Goal: Information Seeking & Learning: Learn about a topic

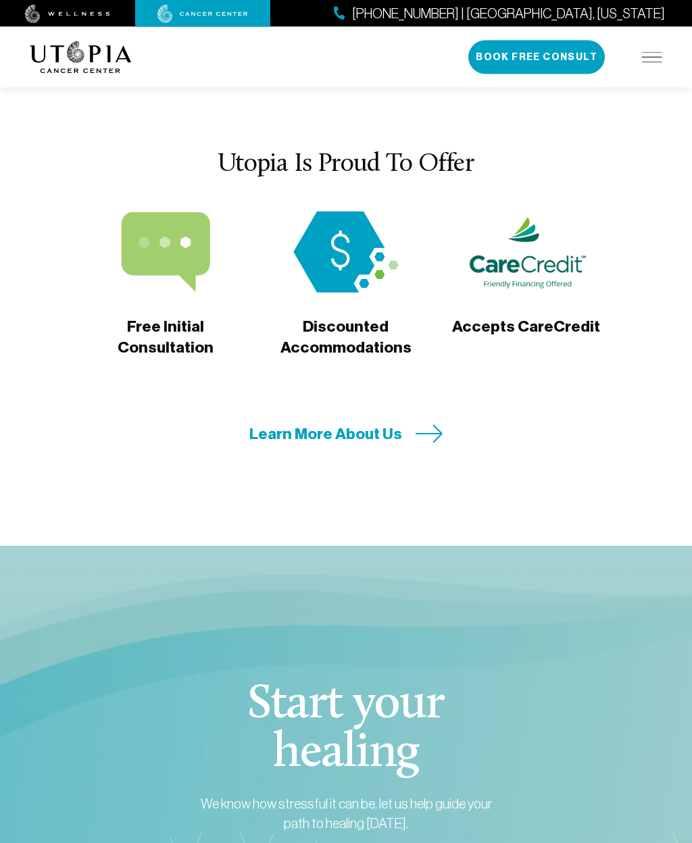
scroll to position [4800, 0]
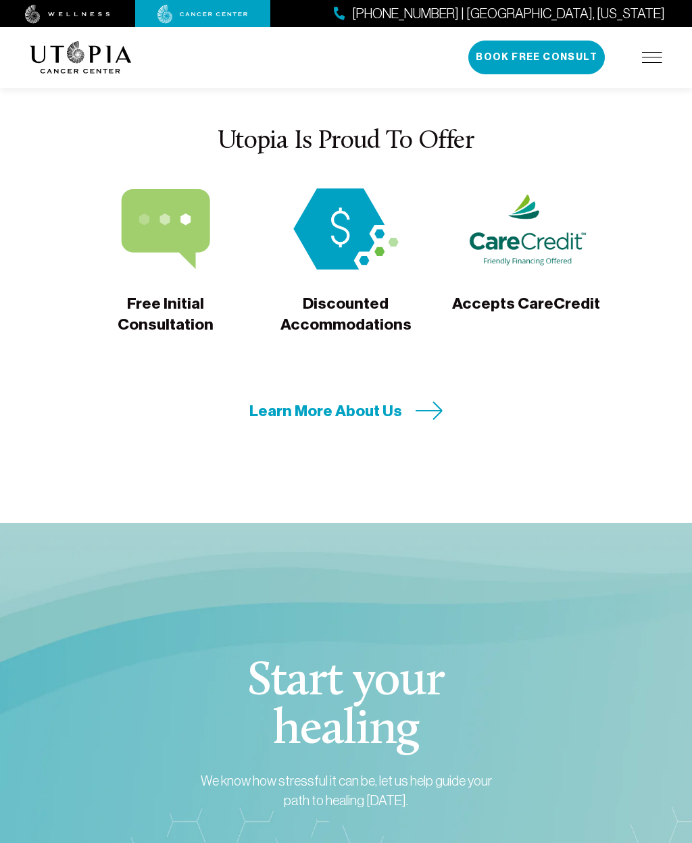
click at [294, 401] on span "Learn More About Us" at bounding box center [325, 411] width 153 height 21
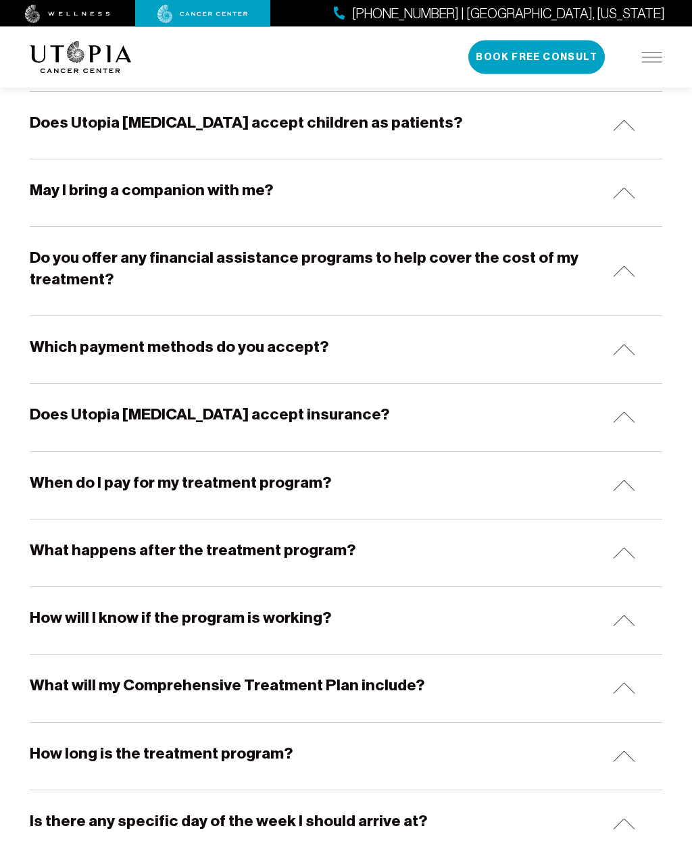
scroll to position [624, 0]
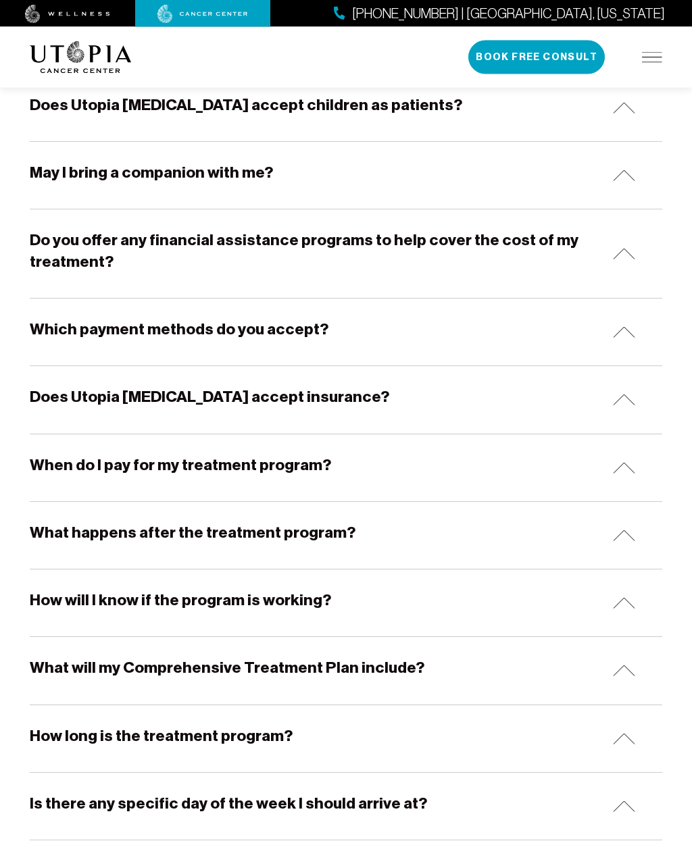
click at [288, 241] on h5 "Do you offer any financial assistance programs to help cover the cost of my tre…" at bounding box center [316, 251] width 572 height 43
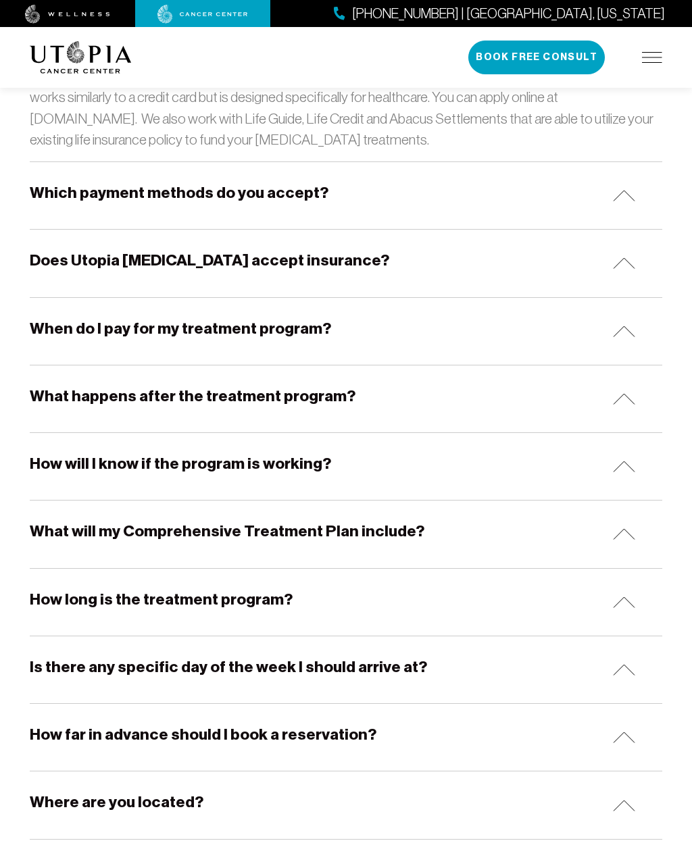
scroll to position [903, 0]
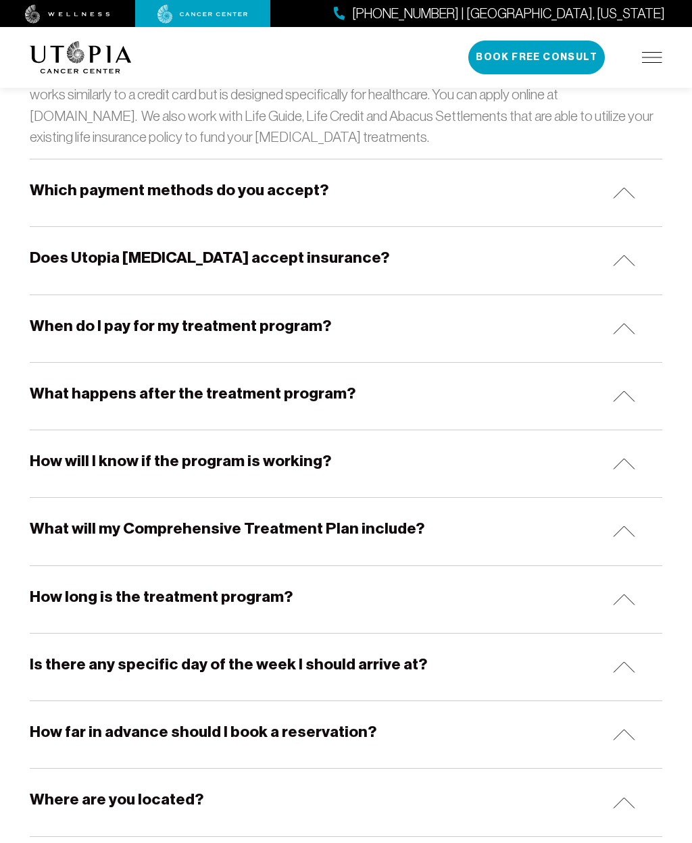
click at [263, 185] on h5 "Which payment methods do you accept?" at bounding box center [179, 190] width 299 height 21
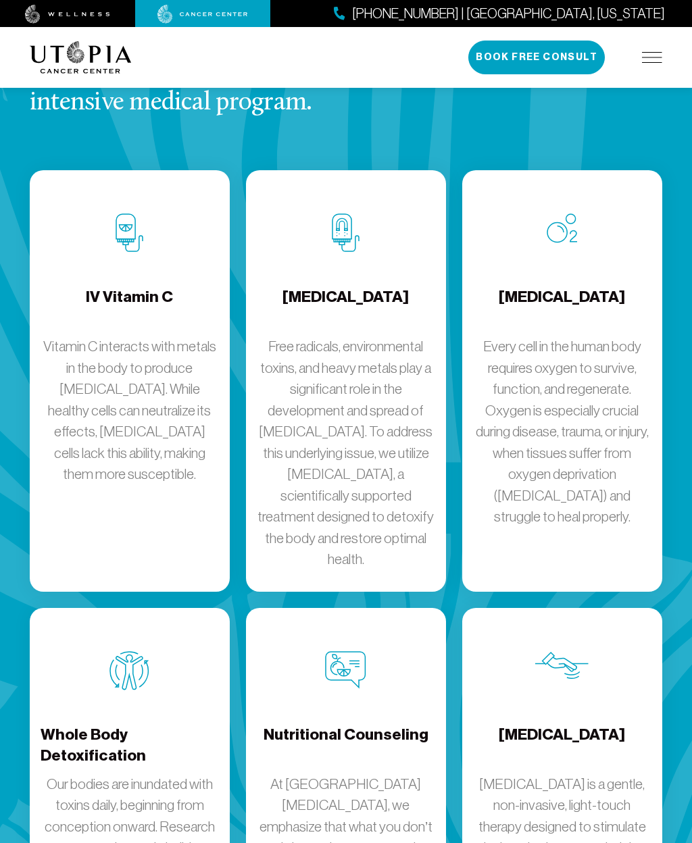
scroll to position [1943, 0]
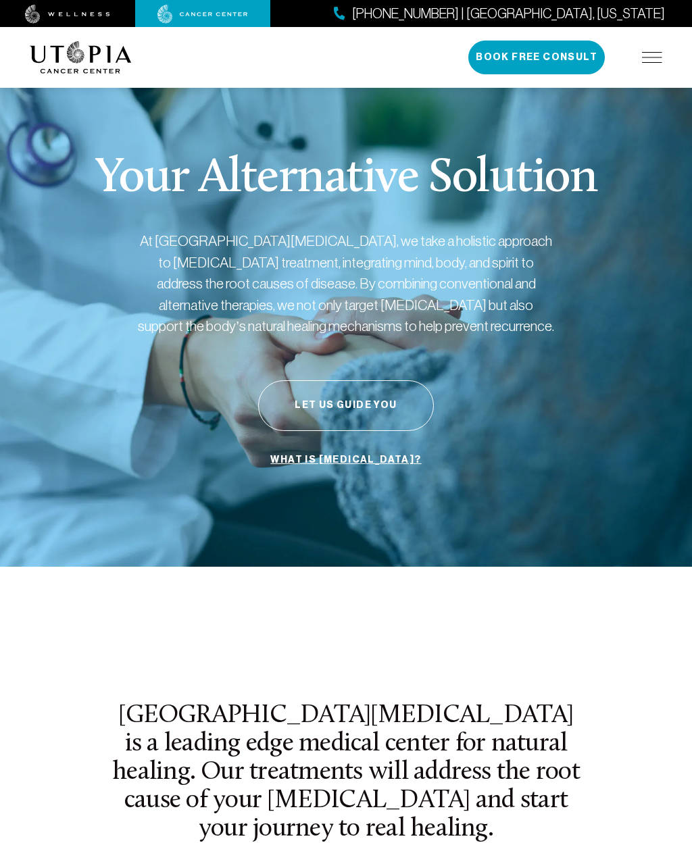
click at [228, 170] on p "Your Alternative Solution" at bounding box center [346, 179] width 502 height 49
click at [249, 149] on div "Your Alternative Solution At [GEOGRAPHIC_DATA][MEDICAL_DATA], we take a holisti…" at bounding box center [346, 314] width 632 height 506
click at [261, 141] on div "Your Alternative Solution At Utopia Cancer Center, we take a holistic approach …" at bounding box center [346, 314] width 632 height 506
click at [266, 145] on div "Your Alternative Solution At Utopia Cancer Center, we take a holistic approach …" at bounding box center [346, 314] width 632 height 506
click at [255, 155] on div "Your Alternative Solution At Utopia Cancer Center, we take a holistic approach …" at bounding box center [346, 314] width 632 height 506
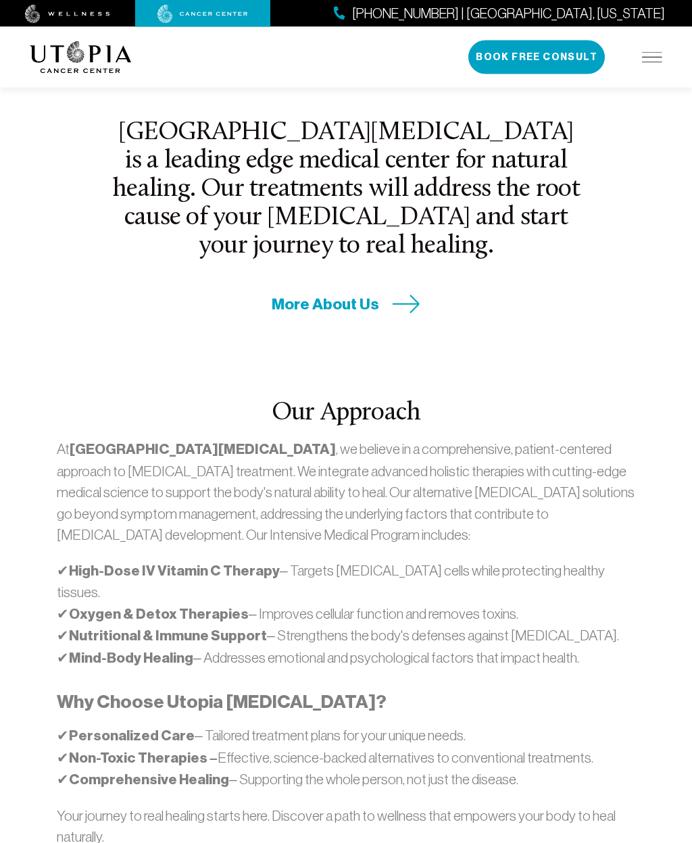
scroll to position [695, 0]
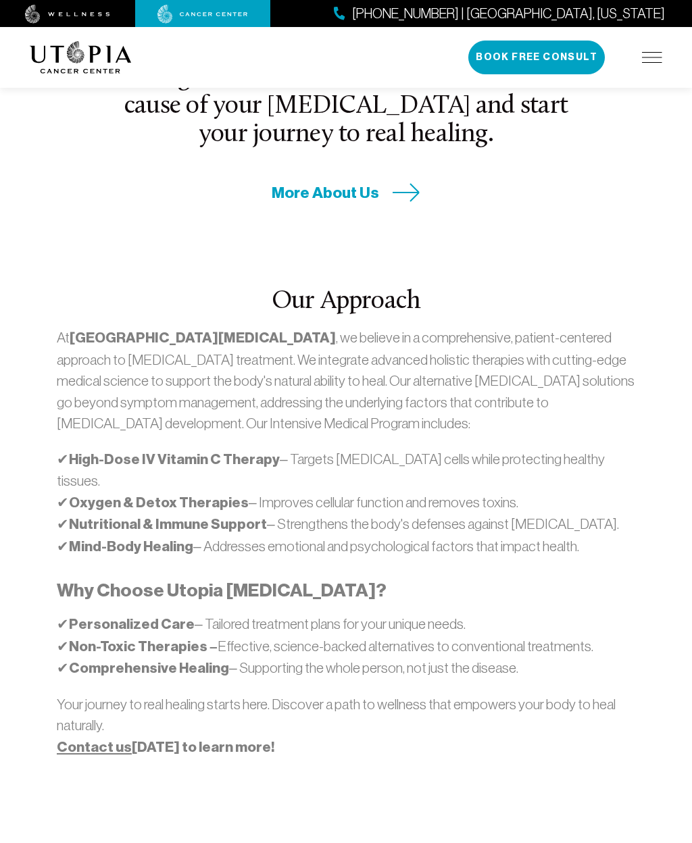
click at [291, 190] on span "More About Us" at bounding box center [325, 192] width 107 height 21
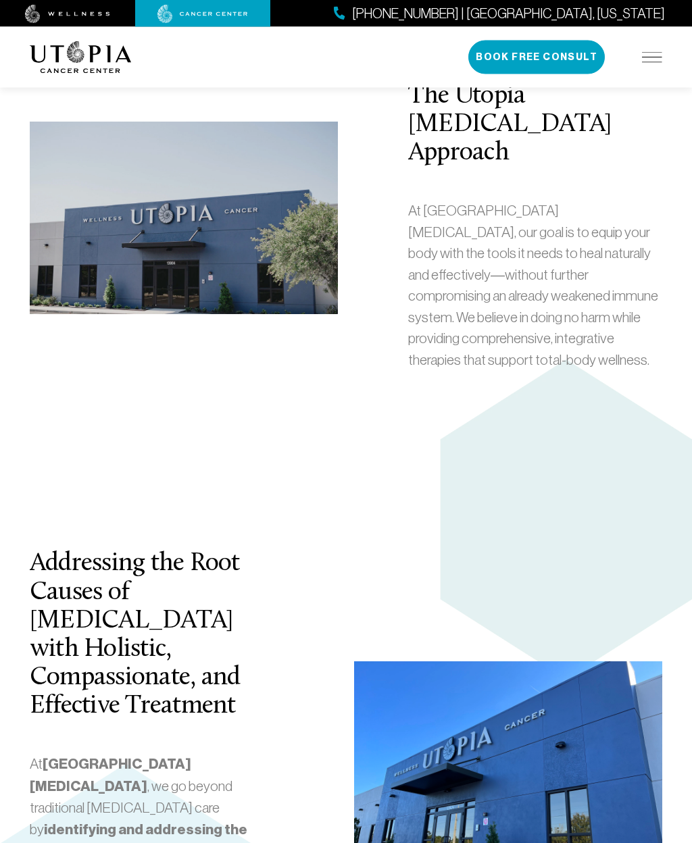
scroll to position [2399, 0]
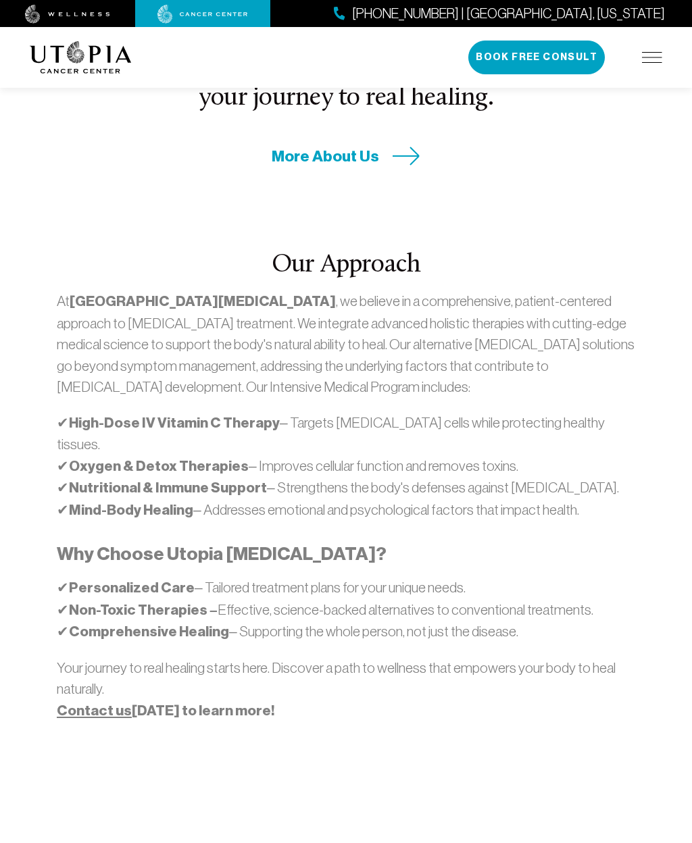
scroll to position [730, 0]
